Goal: Transaction & Acquisition: Purchase product/service

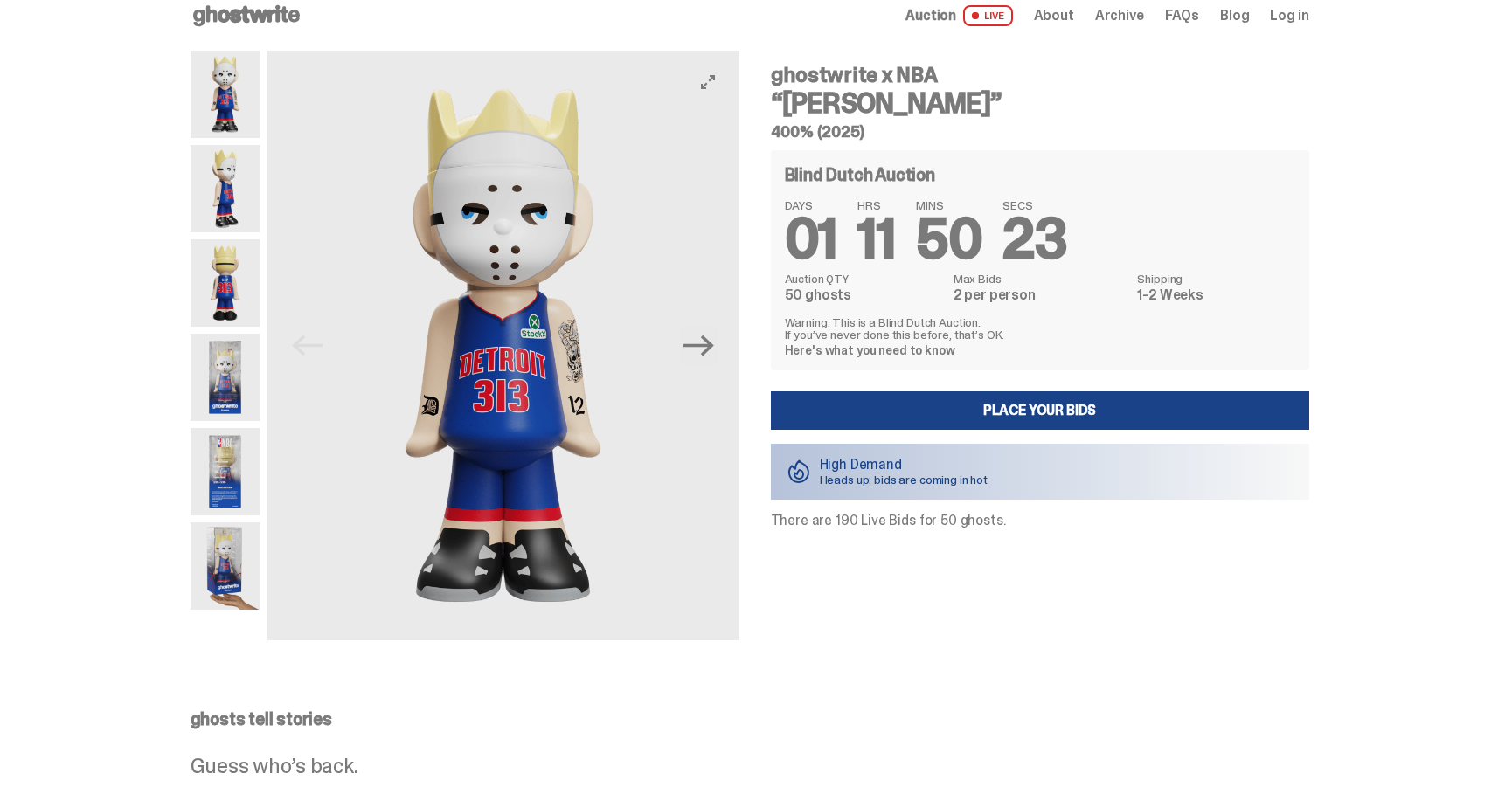
scroll to position [21, 0]
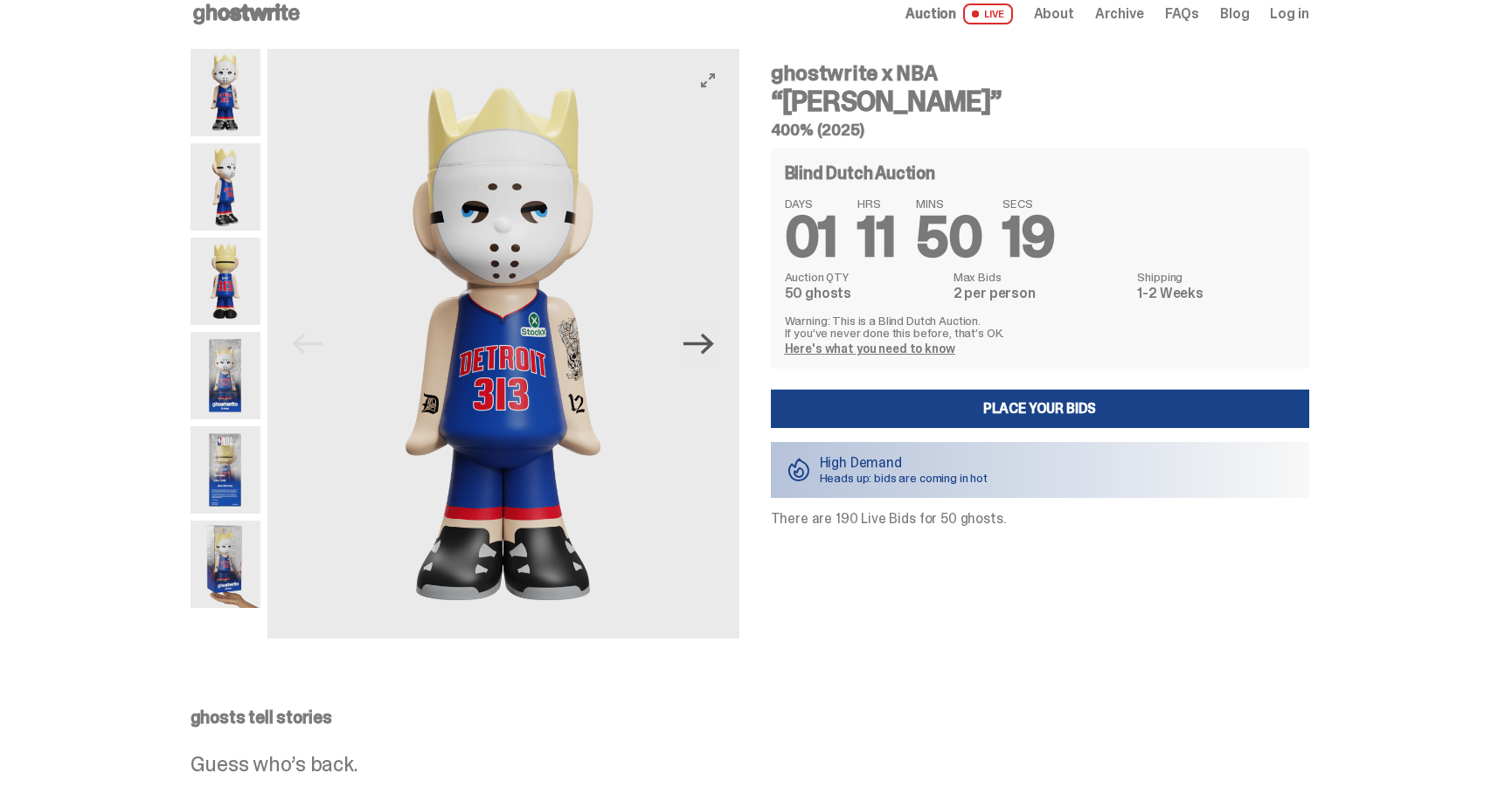
click at [698, 355] on icon "Next" at bounding box center [699, 344] width 30 height 30
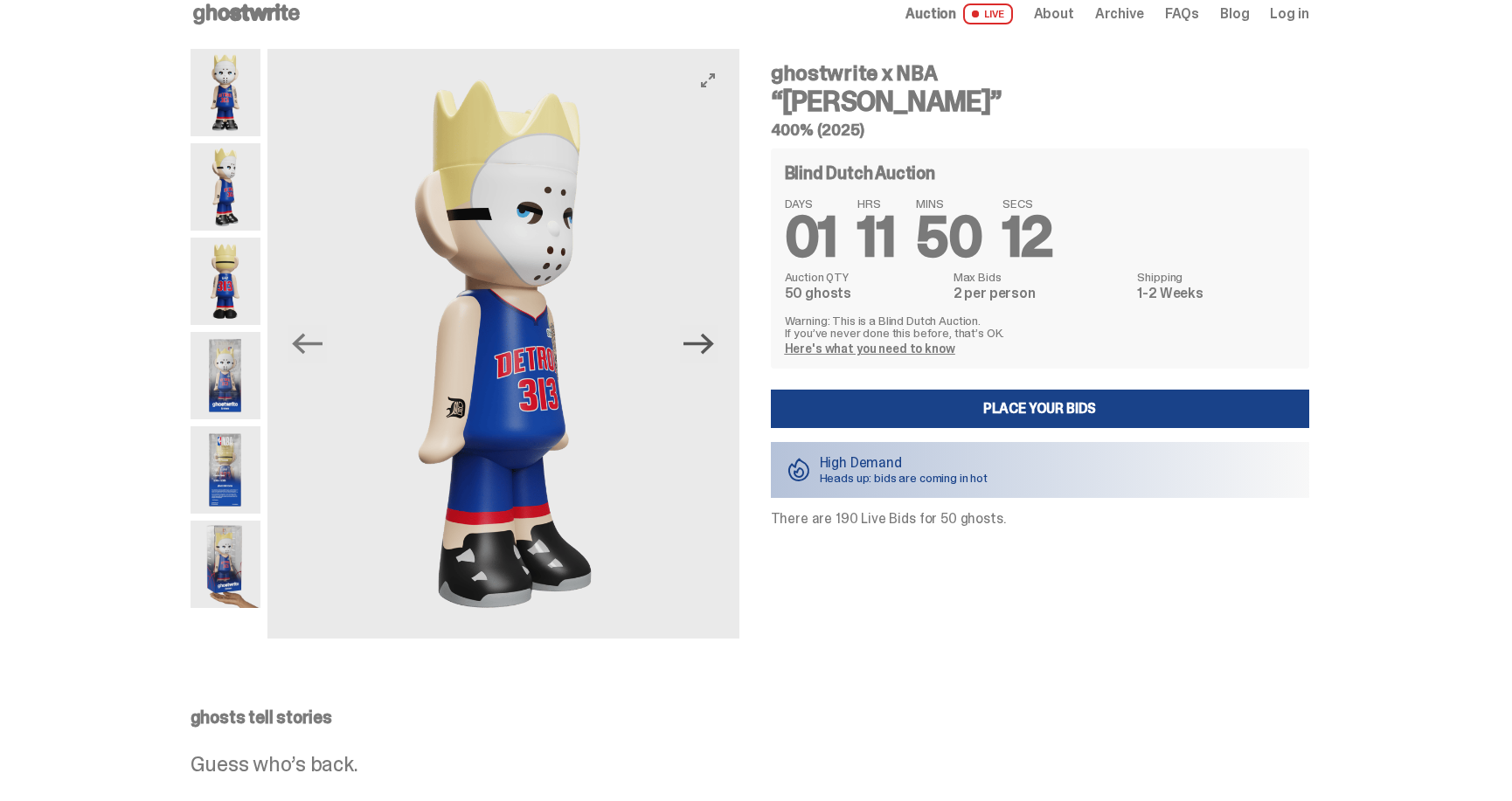
click at [697, 355] on icon "Next" at bounding box center [699, 344] width 30 height 30
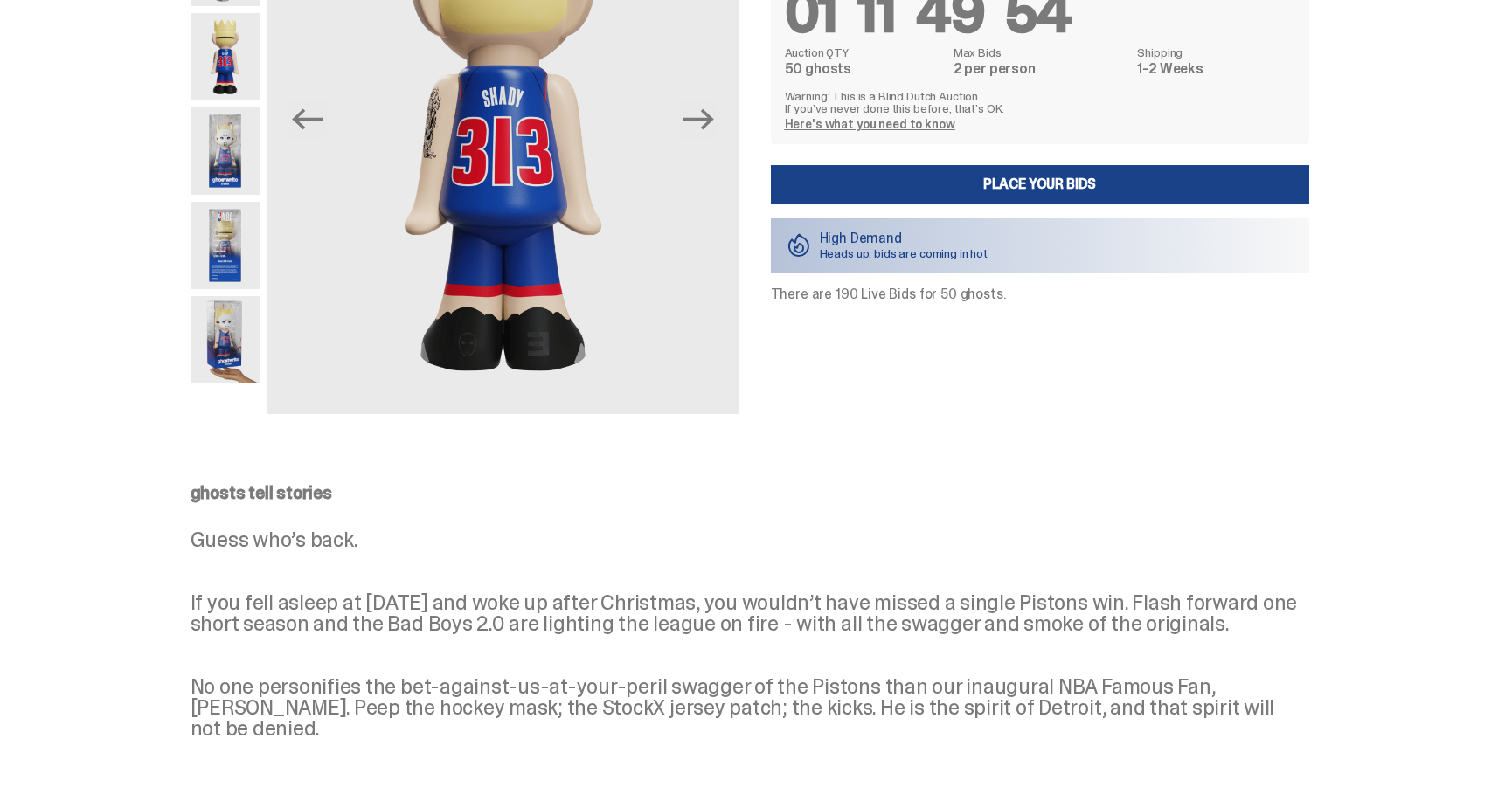
scroll to position [222, 0]
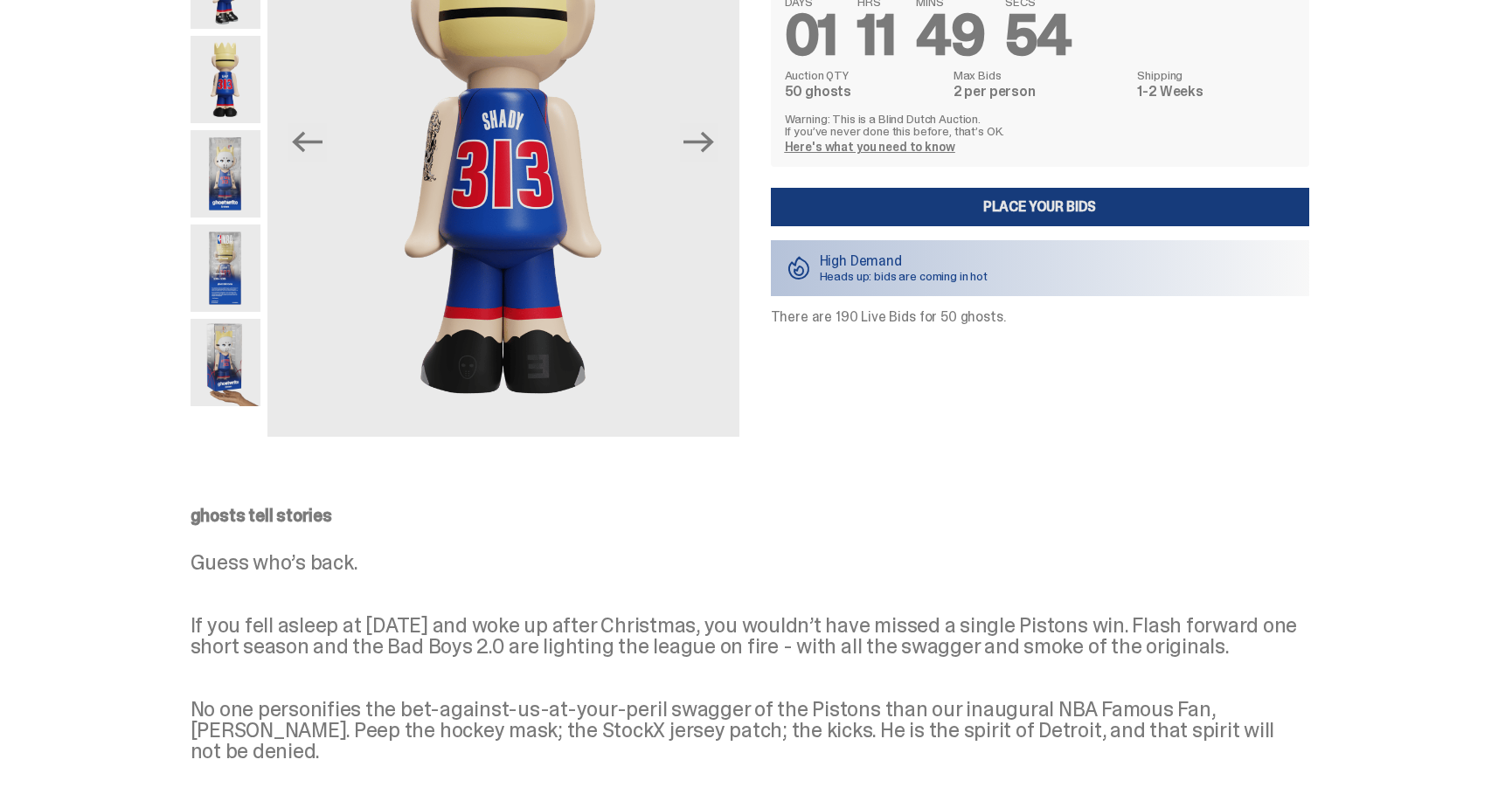
click at [916, 206] on link "Place your Bids" at bounding box center [1040, 206] width 539 height 38
